Goal: Use online tool/utility: Utilize a website feature to perform a specific function

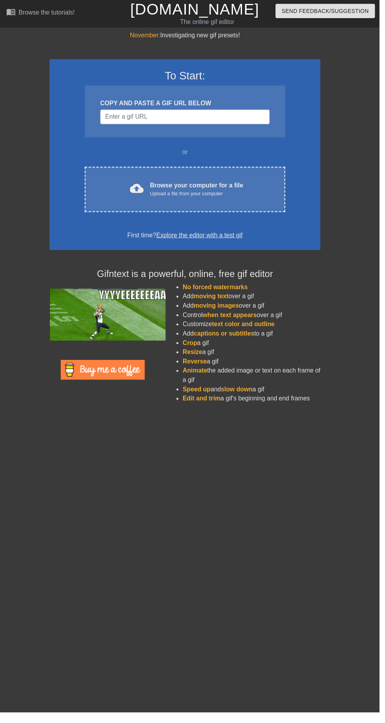
click at [134, 192] on span "cloud_upload" at bounding box center [139, 191] width 14 height 14
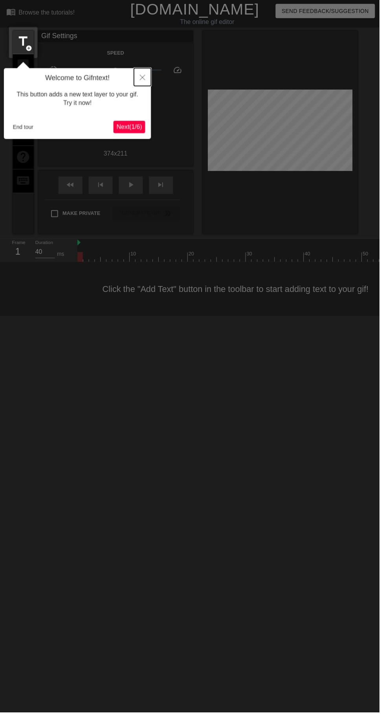
click at [144, 75] on button "Close" at bounding box center [144, 78] width 17 height 18
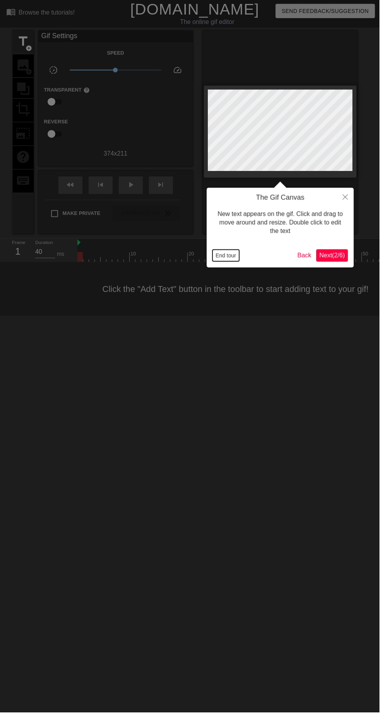
click at [232, 256] on button "End tour" at bounding box center [229, 260] width 27 height 12
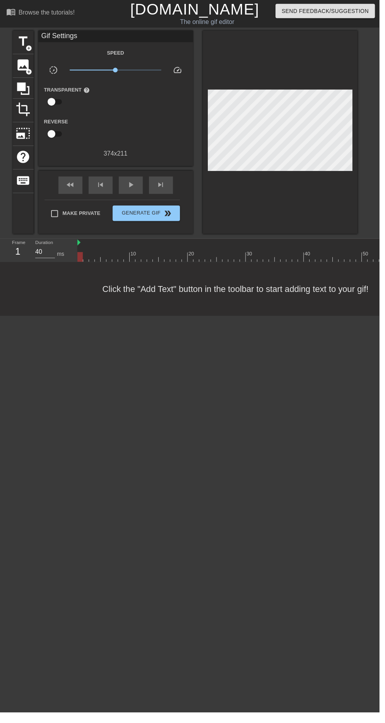
click at [21, 39] on span "title" at bounding box center [23, 42] width 15 height 15
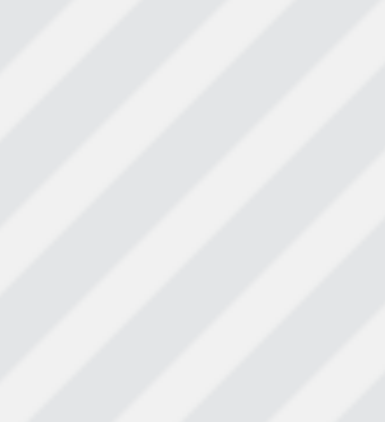
scroll to position [1, 15]
type textarea "New text"
type input "New text"
type textarea "New text"
type input "New text"
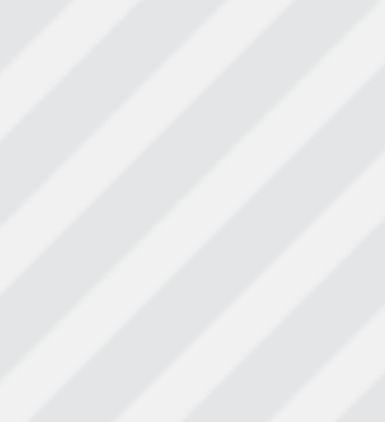
type textarea "New"
type input "New"
type textarea "New"
type input "New"
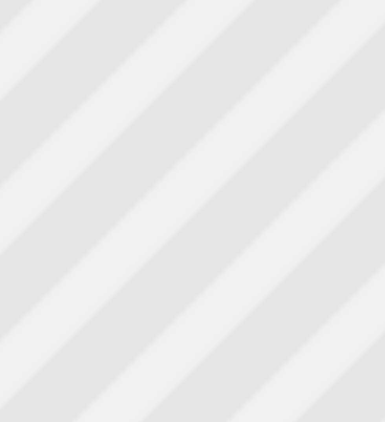
scroll to position [1, 0]
type textarea "[PERSON_NAME]"
type input "[PERSON_NAME]"
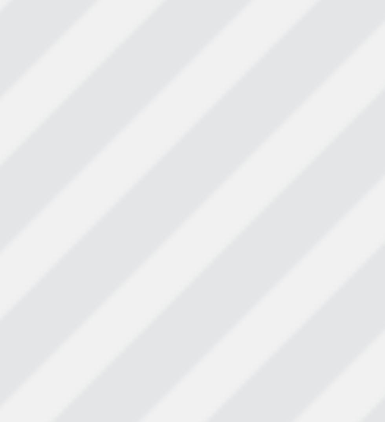
type textarea "Лп"
type input "Лп"
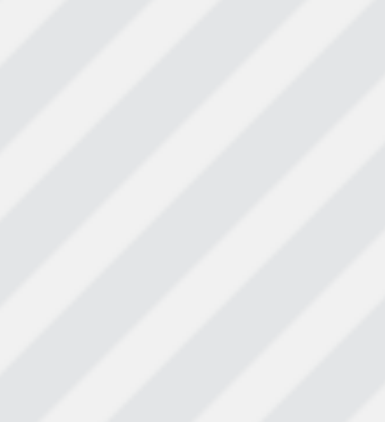
type textarea "Лпд"
type input "Лпд"
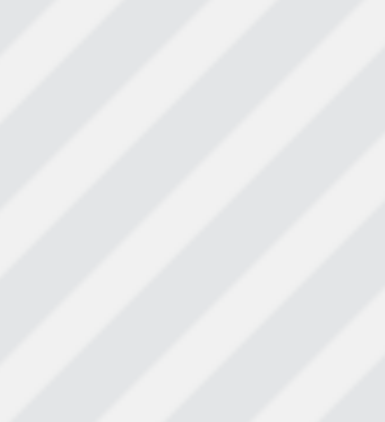
type textarea "Лп"
type input "Лп"
type textarea "[PERSON_NAME]"
type input "[PERSON_NAME]"
type textarea "Ла"
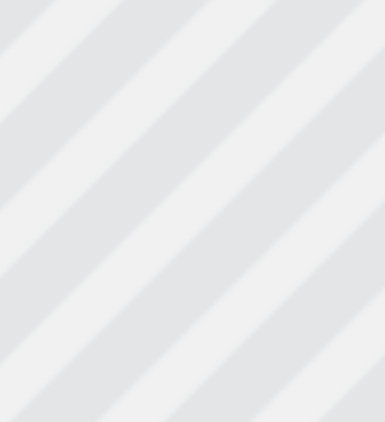
type input "Ла"
type textarea "Лад"
type input "Лад"
type textarea "Ладн"
type input "Ладн"
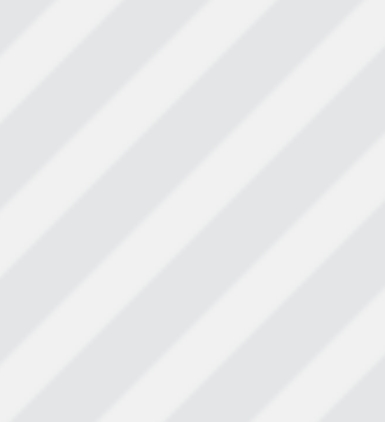
type textarea "Ладно"
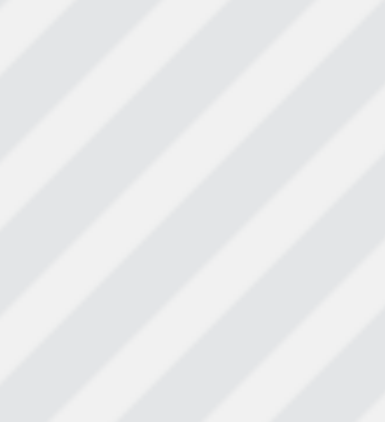
type input "Ладно"
type textarea "Ладно"
type input "Ладно"
type textarea "Ладно и"
type input "Ладно и"
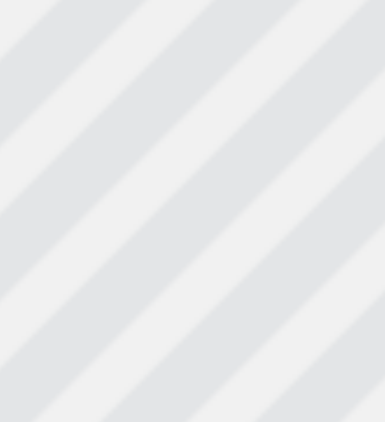
type textarea "Ладно и"
type input "Ладно и"
type textarea "Ладно и п"
type input "Ладно и п"
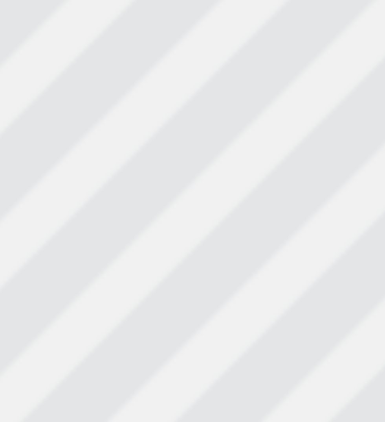
type textarea "Ладно и"
type input "Ладно и"
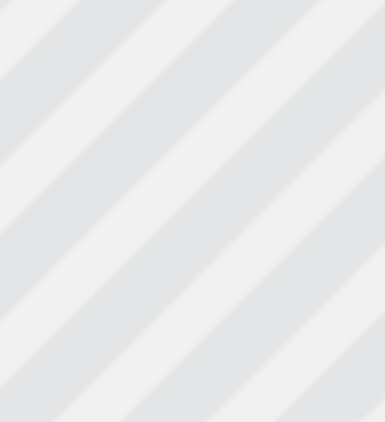
type textarea "Ладно и [PERSON_NAME]"
type input "Ладно и [PERSON_NAME]"
type textarea "Ладно и По"
type input "Ладно и По"
type textarea "Ладно и Поз"
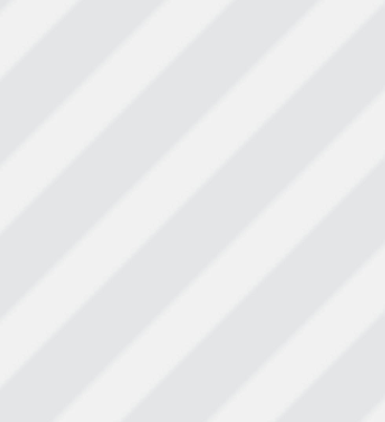
type input "Ладно и Поз"
type textarea "Ладно и Позу"
type input "Ладно и Позу"
type textarea "Ладно и Позуй"
type input "Ладно и Позуй"
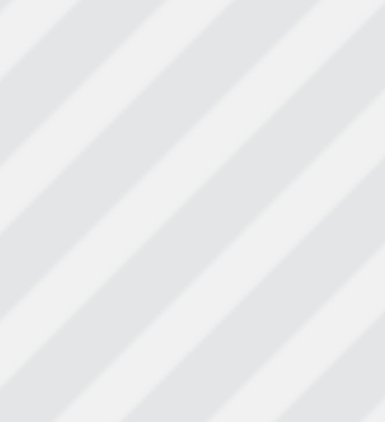
type textarea "Ладно и Позу"
type input "Ладно и Позу"
type textarea "Ладно и Поз"
type input "Ладно и Поз"
type textarea "Ладно и По"
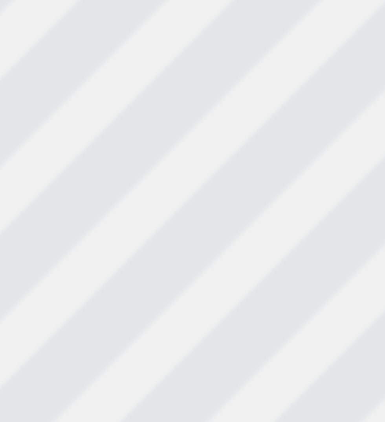
type input "Ладно и По"
type textarea "Ладно и Пох"
type input "Ладно и Пох"
type textarea "Ладно и Поху"
type input "Ладно и Поху"
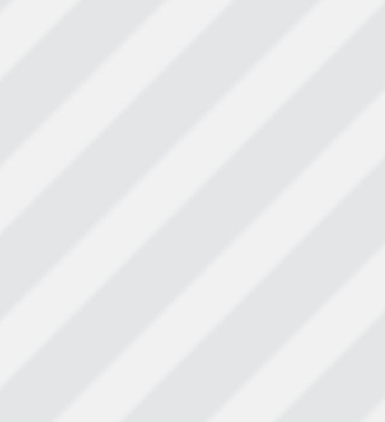
type textarea "Ладно и Похуй"
type input "Ладно и Похуй"
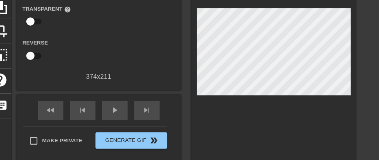
scroll to position [77, 0]
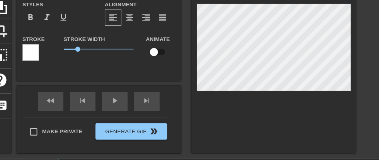
click at [314, 134] on div at bounding box center [284, 53] width 157 height 198
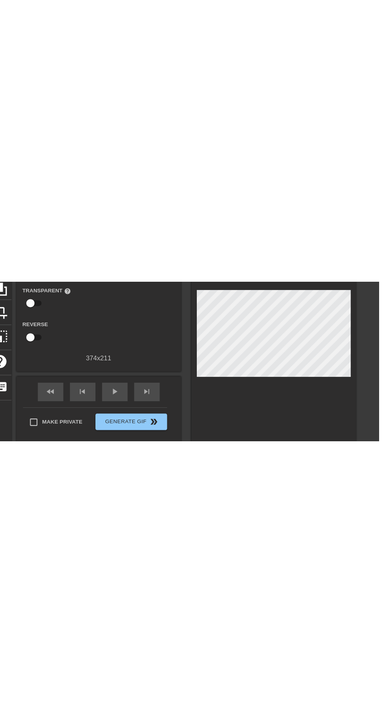
scroll to position [0, 0]
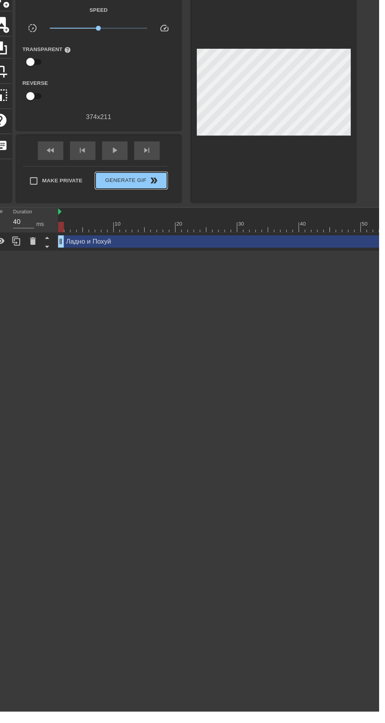
click at [139, 221] on span "Generate Gif double_arrow" at bounding box center [149, 216] width 62 height 9
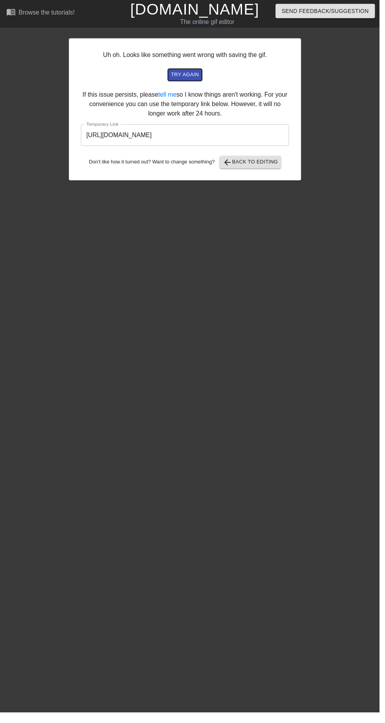
click at [193, 78] on span "try again" at bounding box center [188, 76] width 28 height 9
